Goal: Information Seeking & Learning: Understand process/instructions

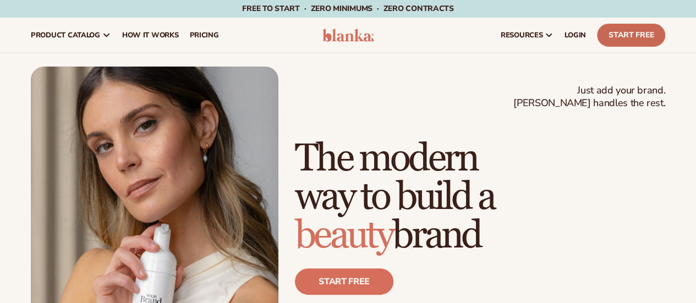
click at [634, 32] on link "Start Free" at bounding box center [631, 35] width 68 height 23
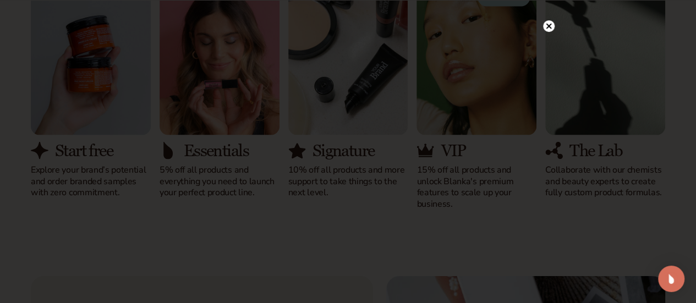
scroll to position [1045, 0]
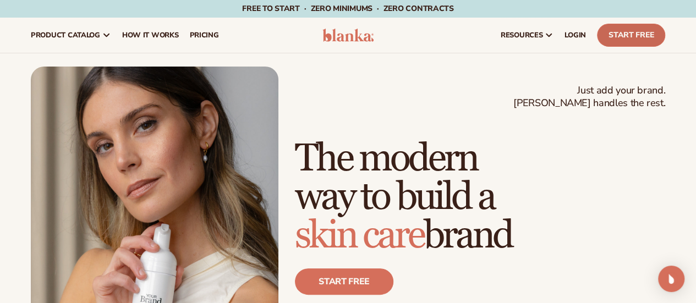
click at [656, 30] on link "Start Free" at bounding box center [631, 35] width 68 height 23
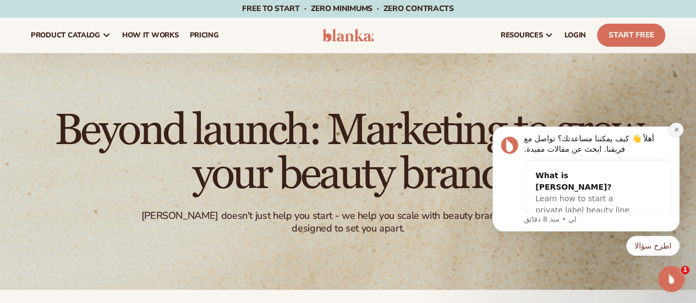
click at [681, 130] on button "رفض الإشعار" at bounding box center [676, 130] width 14 height 14
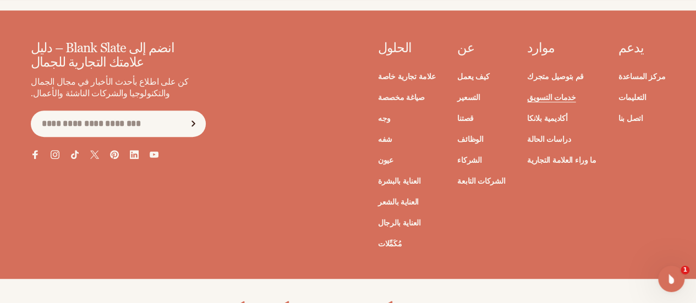
scroll to position [2366, 0]
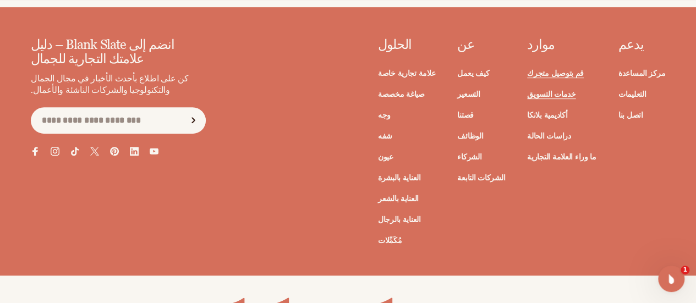
click at [533, 68] on font "قم بتوصيل متجرك" at bounding box center [555, 73] width 57 height 10
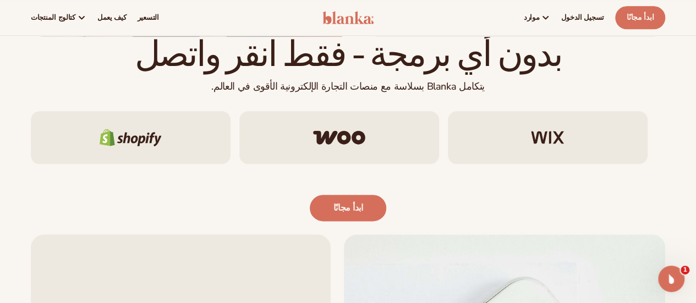
scroll to position [605, 0]
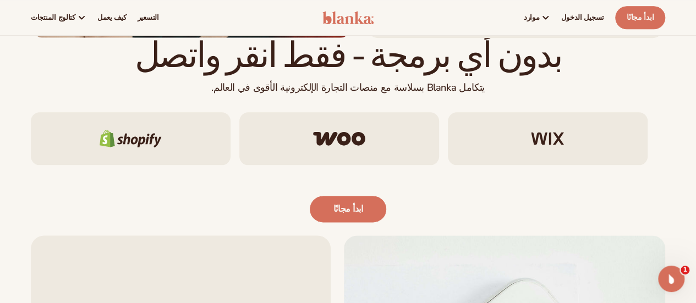
click at [95, 148] on div at bounding box center [131, 138] width 200 height 53
click at [207, 148] on div at bounding box center [131, 138] width 200 height 53
click at [152, 146] on img at bounding box center [131, 139] width 62 height 18
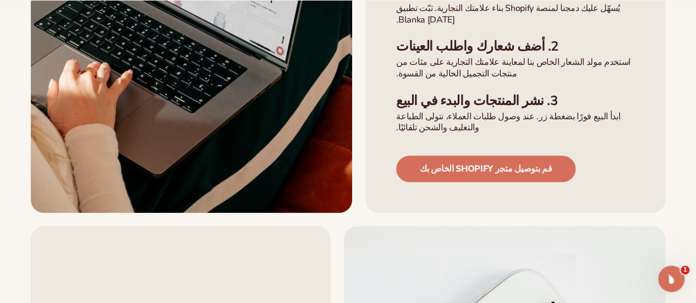
scroll to position [495, 0]
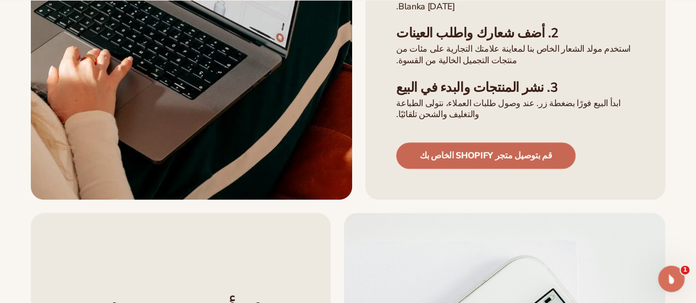
click at [522, 150] on font "قم بتوصيل متجر Shopify الخاص بك" at bounding box center [486, 156] width 132 height 12
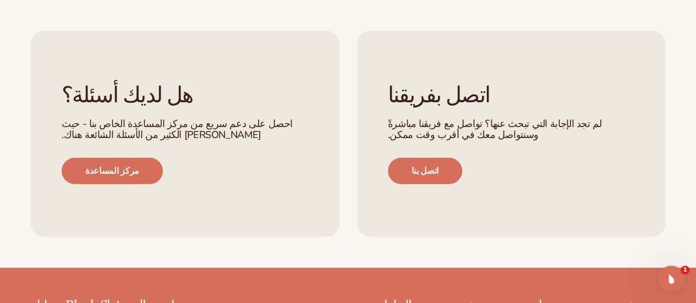
scroll to position [1596, 0]
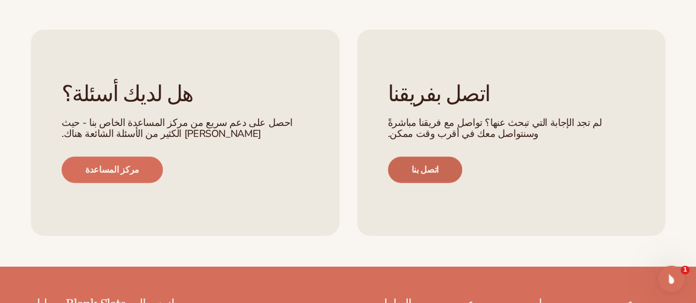
click at [437, 180] on link "اتصل بنا" at bounding box center [425, 170] width 74 height 26
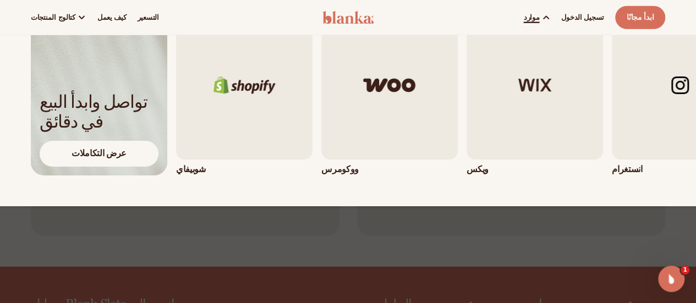
scroll to position [71, 0]
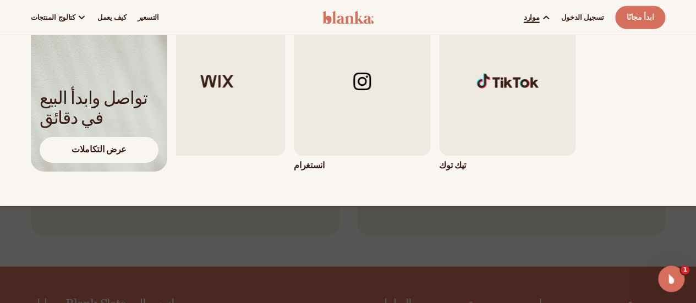
click at [138, 111] on div "تواصل وابدأ البيع في دقائق عرض التكاملات" at bounding box center [348, 89] width 634 height 165
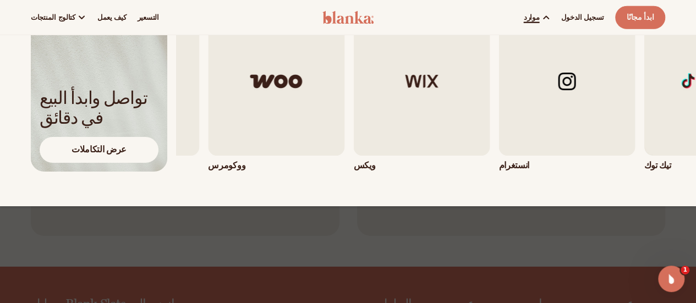
click at [525, 111] on div "شوبيفاي" at bounding box center [307, 89] width 489 height 165
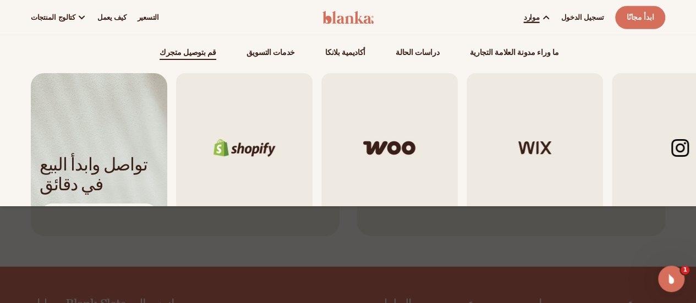
scroll to position [0, 0]
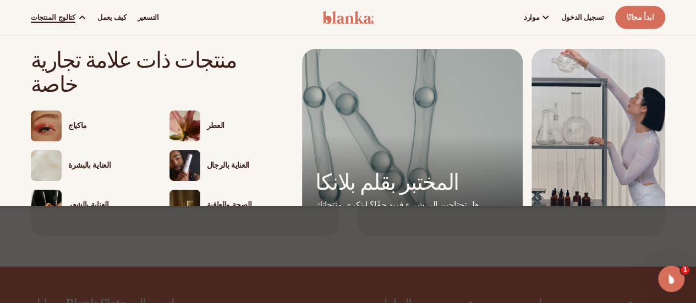
click at [80, 121] on font "ماكياج" at bounding box center [77, 126] width 19 height 10
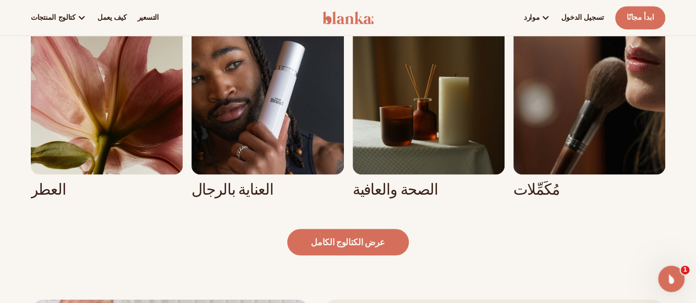
scroll to position [990, 0]
drag, startPoint x: 432, startPoint y: 186, endPoint x: 540, endPoint y: 247, distance: 123.7
click at [540, 247] on div "عرض الكتالوج الكامل" at bounding box center [348, 242] width 634 height 26
